Goal: Find contact information

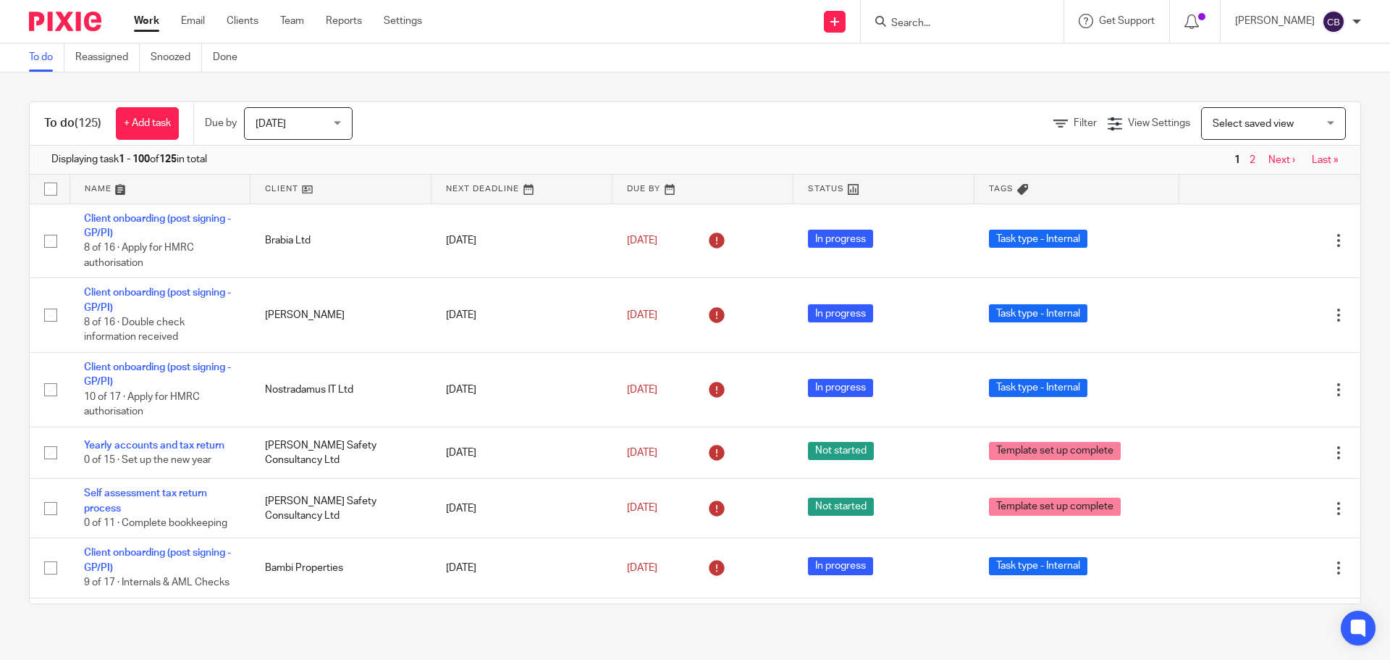
click at [923, 22] on input "Search" at bounding box center [955, 23] width 130 height 13
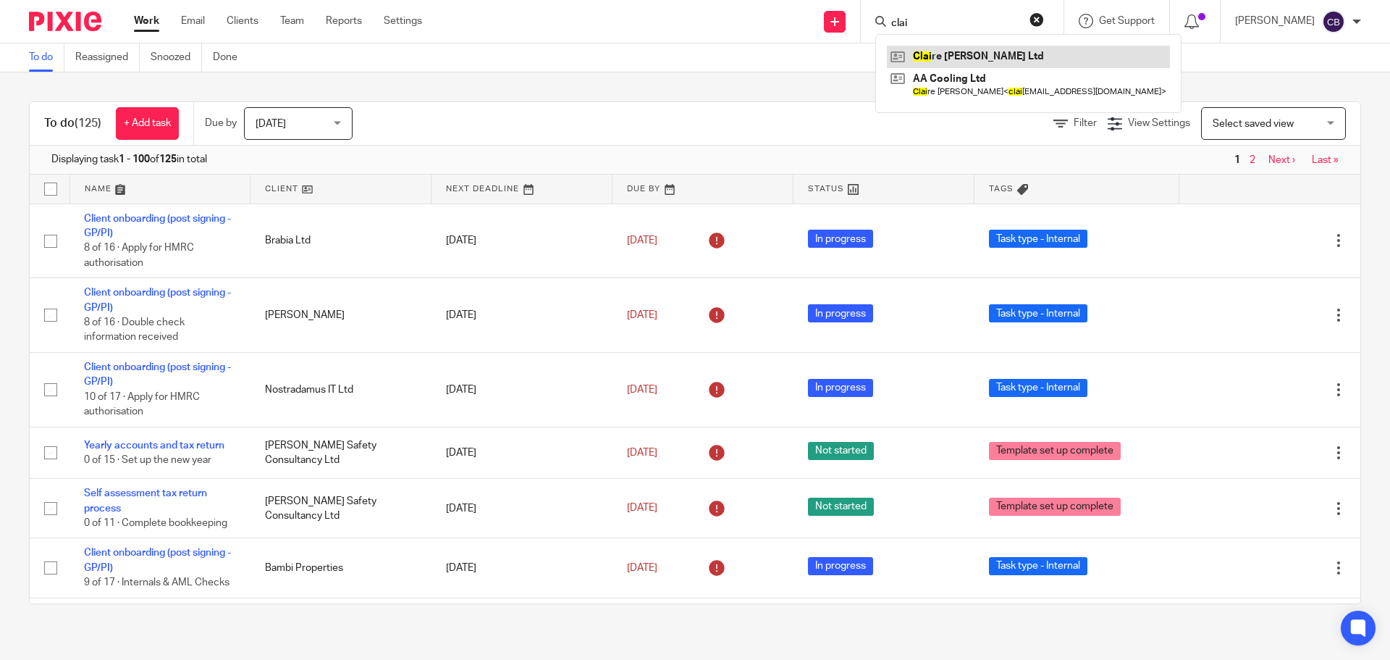
type input "clai"
click at [953, 62] on link at bounding box center [1028, 57] width 283 height 22
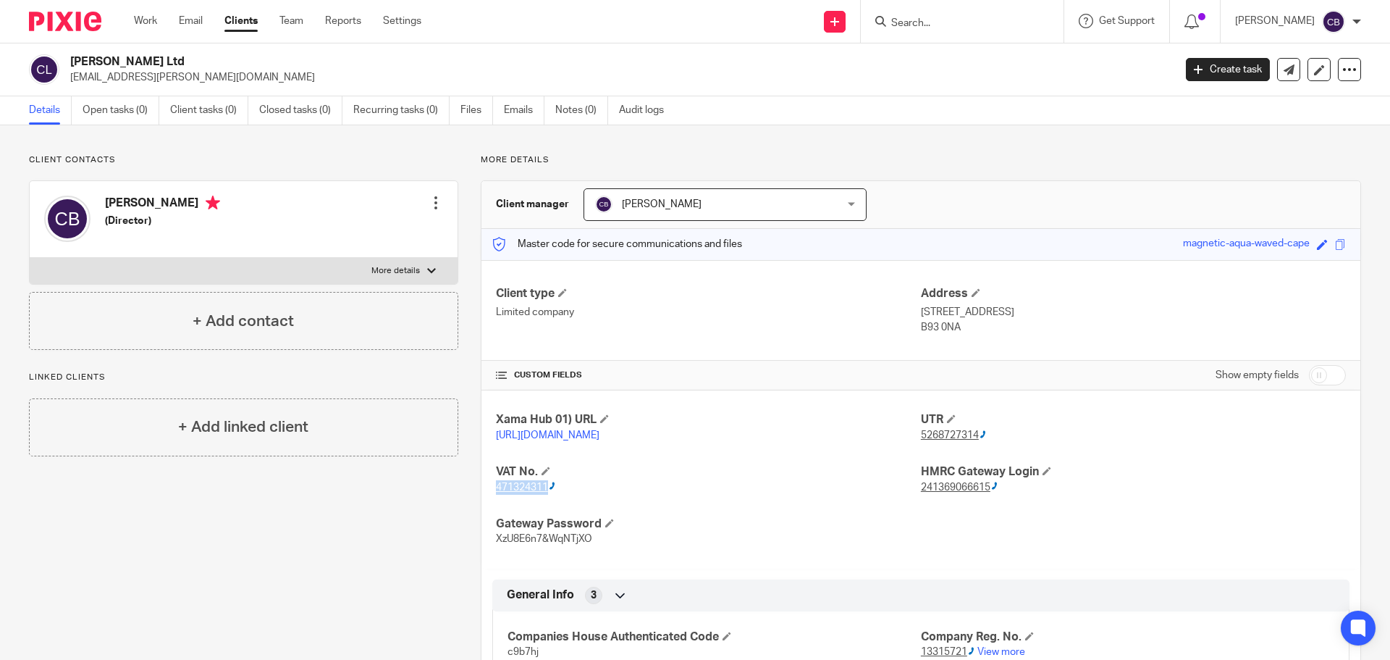
drag, startPoint x: 489, startPoint y: 507, endPoint x: 548, endPoint y: 511, distance: 58.8
click at [548, 511] on div "Xama Hub 01) URL [URL][DOMAIN_NAME] UTR 5268727314 VAT No. 471324311 HMRC Gatew…" at bounding box center [921, 478] width 879 height 177
copy ctcspan "471324311"
